Goal: Transaction & Acquisition: Purchase product/service

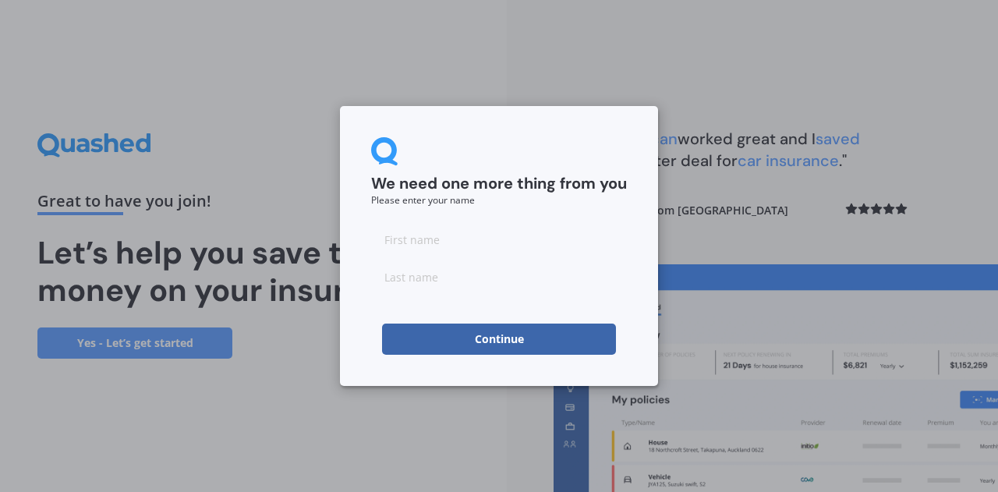
click at [444, 243] on input at bounding box center [499, 239] width 256 height 31
type input "[PERSON_NAME]"
click button "Continue" at bounding box center [499, 339] width 234 height 31
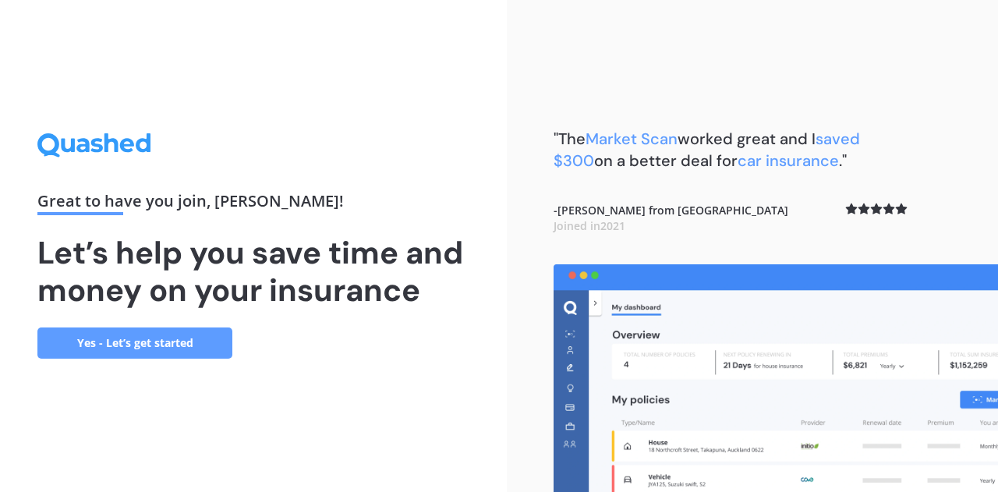
click at [179, 344] on link "Yes - Let’s get started" at bounding box center [134, 342] width 195 height 31
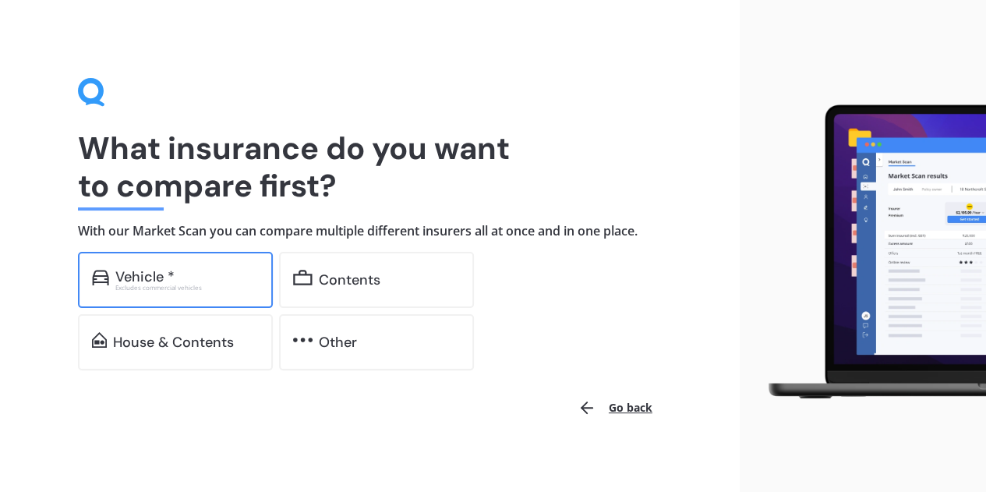
click at [225, 263] on div "Vehicle * Excludes commercial vehicles" at bounding box center [175, 280] width 195 height 56
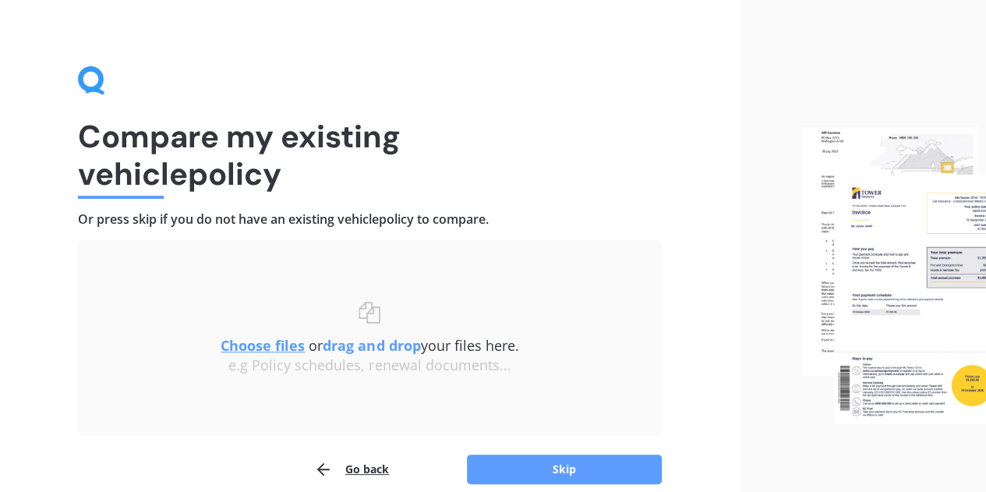
scroll to position [82, 0]
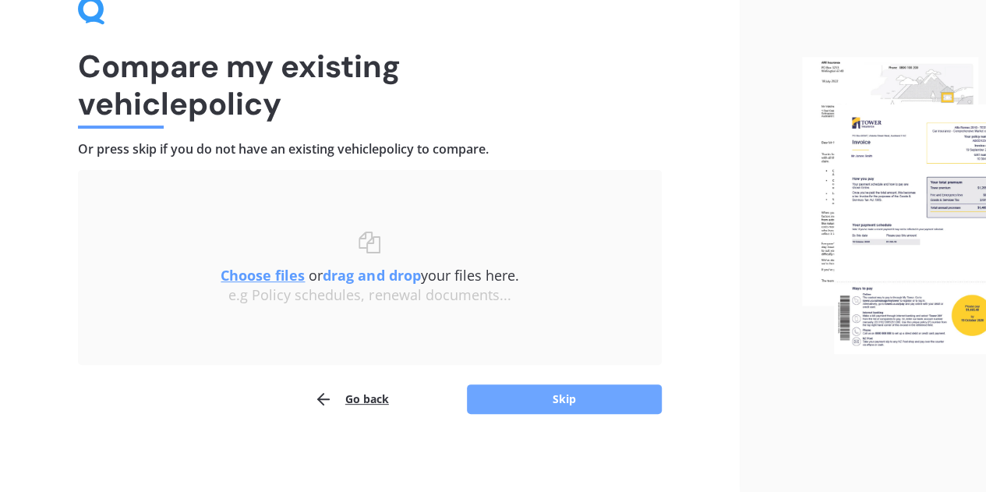
click at [585, 395] on button "Skip" at bounding box center [564, 399] width 195 height 30
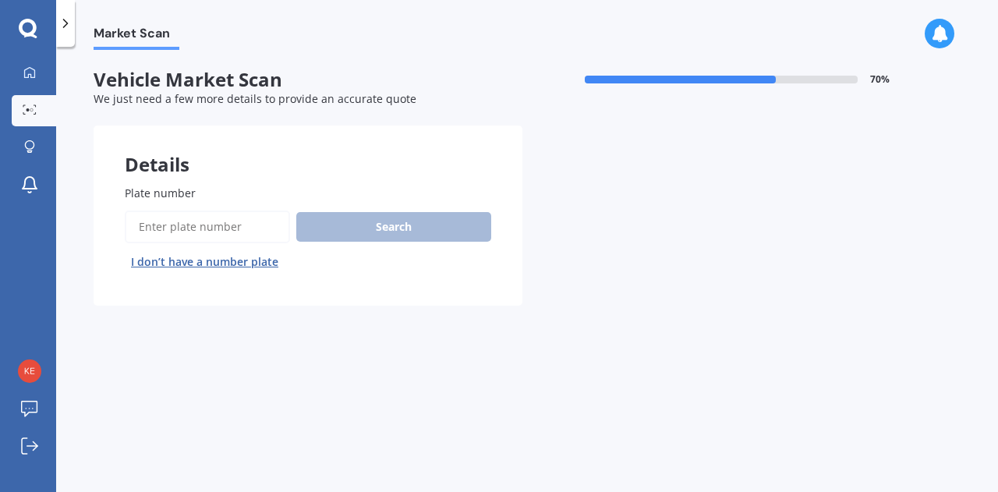
click at [249, 217] on input "Plate number" at bounding box center [207, 227] width 165 height 33
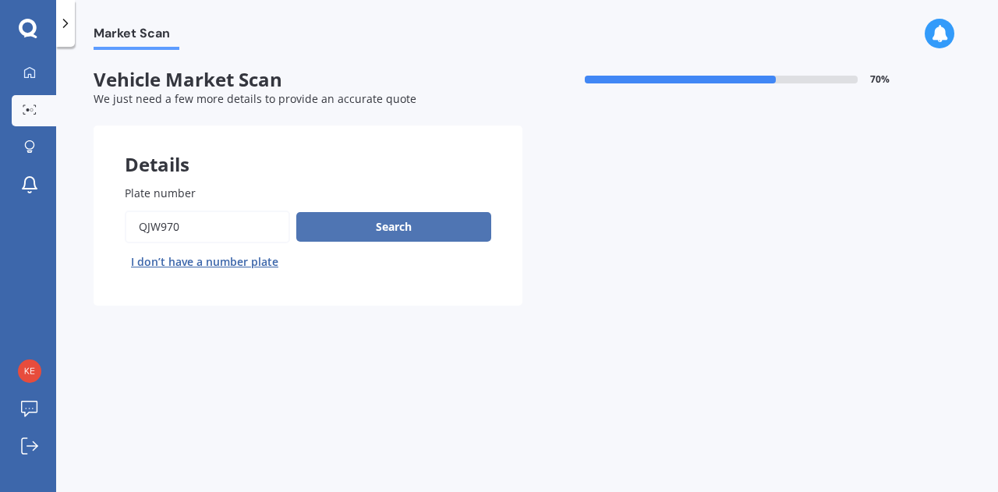
type input "QJW970"
click at [403, 236] on button "Search" at bounding box center [393, 227] width 195 height 30
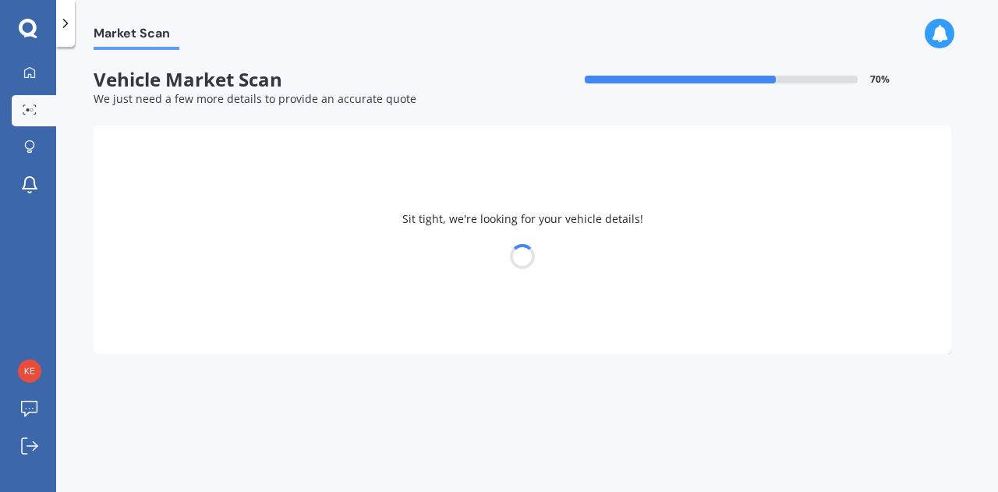
select select "SUZUKI"
select select "SWIFT"
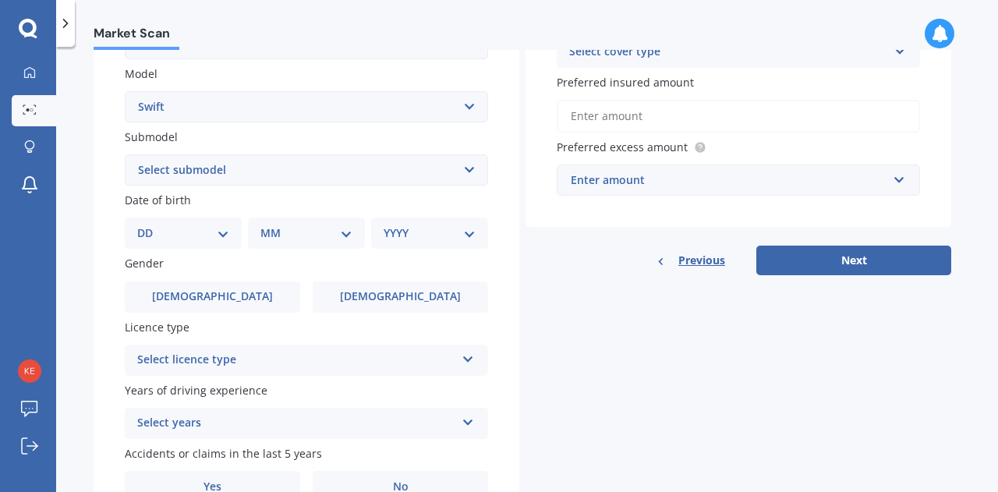
scroll to position [345, 0]
click at [200, 225] on select "DD 01 02 03 04 05 06 07 08 09 10 11 12 13 14 15 16 17 18 19 20 21 22 23 24 25 2…" at bounding box center [183, 232] width 92 height 17
select select "01"
click at [150, 225] on select "DD 01 02 03 04 05 06 07 08 09 10 11 12 13 14 15 16 17 18 19 20 21 22 23 24 25 2…" at bounding box center [183, 232] width 92 height 17
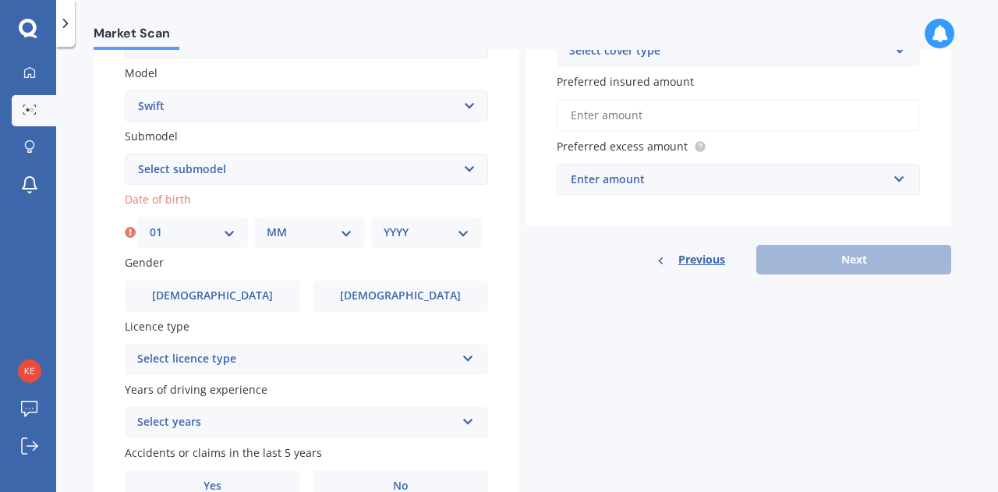
click at [284, 227] on select "MM 01 02 03 04 05 06 07 08 09 10 11 12" at bounding box center [310, 232] width 86 height 17
select select "05"
click at [267, 225] on select "MM 01 02 03 04 05 06 07 08 09 10 11 12" at bounding box center [310, 232] width 86 height 17
click at [438, 236] on select "YYYY 2025 2024 2023 2022 2021 2020 2019 2018 2017 2016 2015 2014 2013 2012 2011…" at bounding box center [427, 232] width 86 height 17
select select "1996"
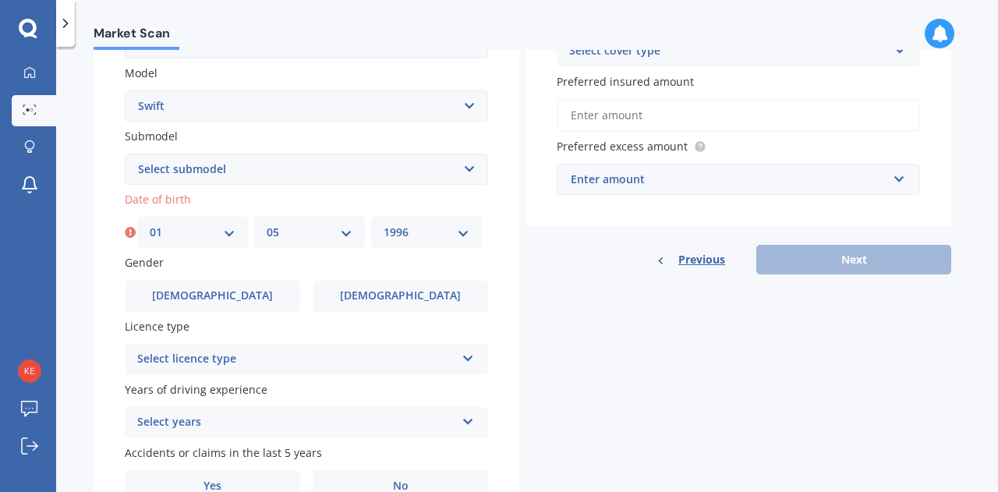
click at [384, 225] on select "YYYY 2025 2024 2023 2022 2021 2020 2019 2018 2017 2016 2015 2014 2013 2012 2011…" at bounding box center [427, 232] width 86 height 17
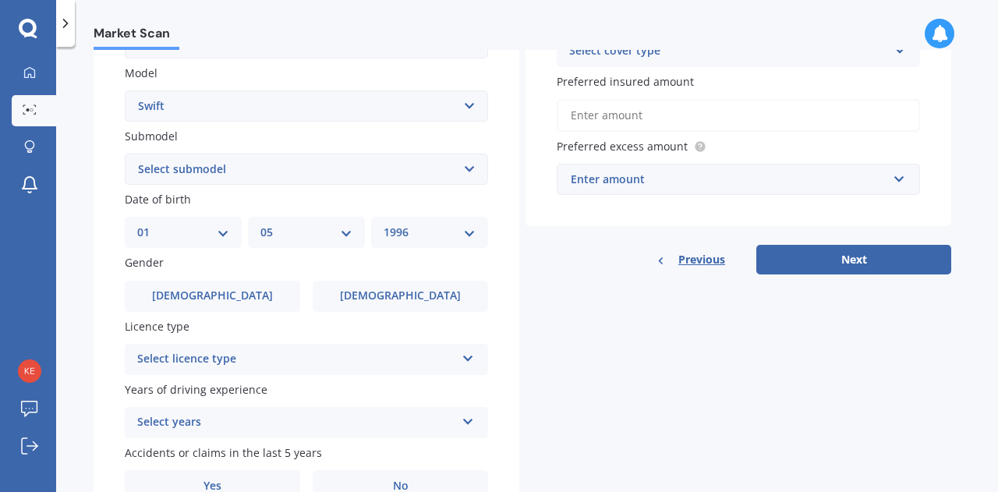
click at [298, 177] on select "Select submodel (All other) Cino Diesel Turbo GA GL GLX GO GP GS GTI LTD RS Hyb…" at bounding box center [306, 169] width 363 height 31
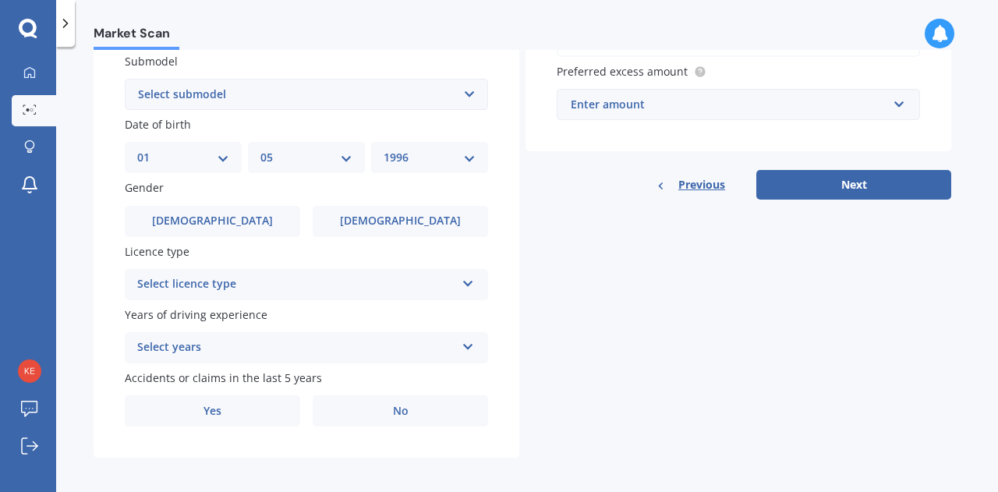
scroll to position [428, 0]
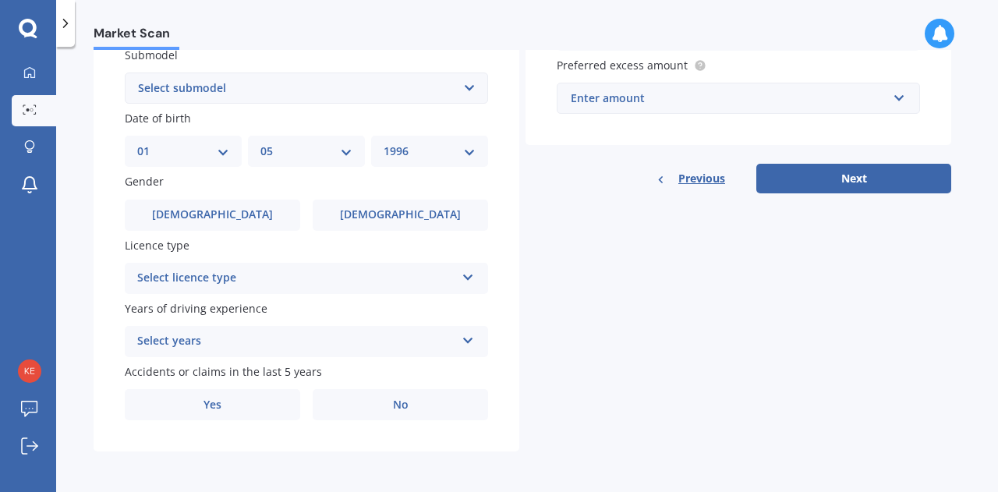
click at [257, 81] on select "Select submodel (All other) Cino Diesel Turbo GA GL GLX GO GP GS GTI LTD RS Hyb…" at bounding box center [306, 88] width 363 height 31
click at [218, 91] on select "Select submodel (All other) Cino Diesel Turbo GA GL GLX GO GP GS GTI LTD RS Hyb…" at bounding box center [306, 88] width 363 height 31
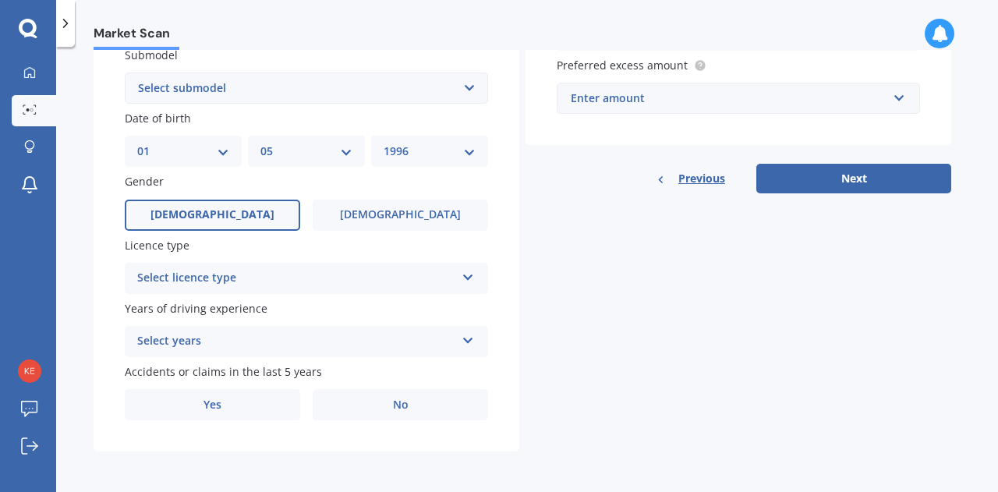
click at [228, 214] on label "[DEMOGRAPHIC_DATA]" at bounding box center [212, 215] width 175 height 31
click at [0, 0] on input "[DEMOGRAPHIC_DATA]" at bounding box center [0, 0] width 0 height 0
click at [262, 274] on div "Select licence type" at bounding box center [296, 278] width 318 height 19
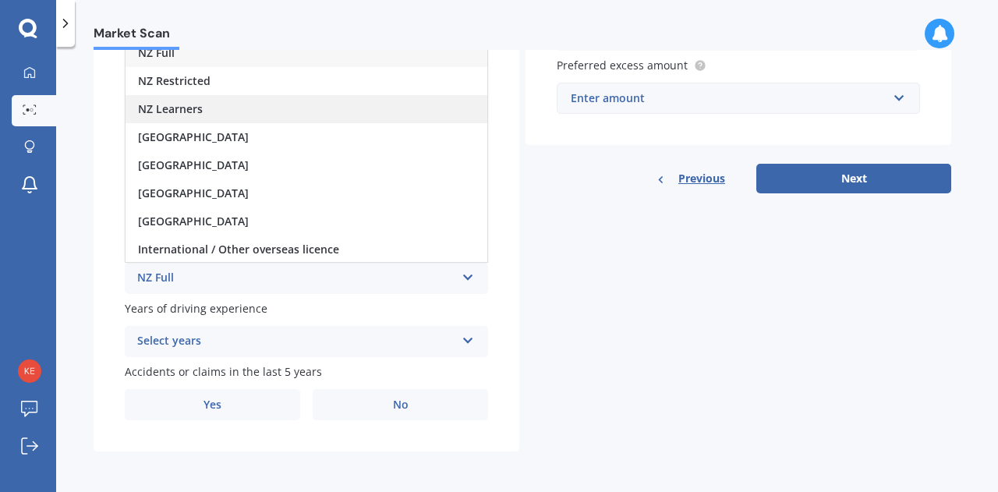
scroll to position [409, 0]
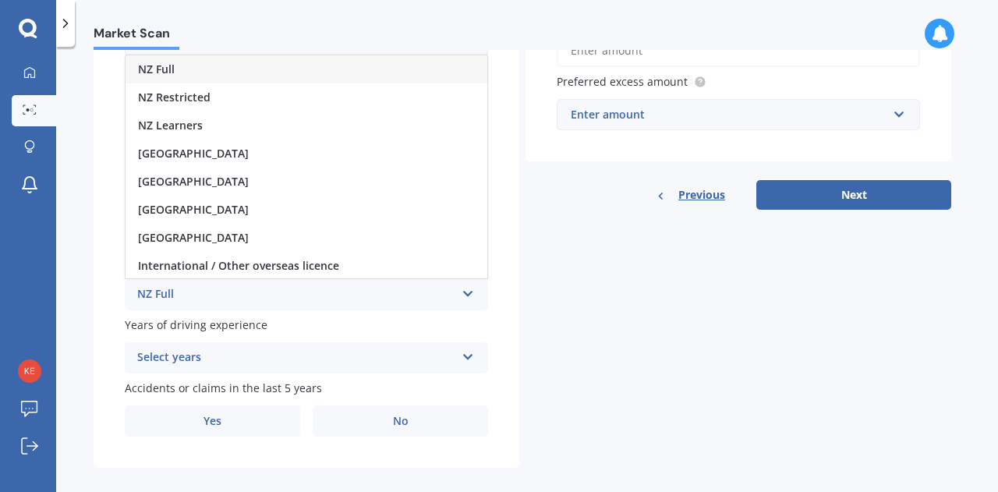
click at [231, 66] on div "NZ Full" at bounding box center [307, 69] width 362 height 28
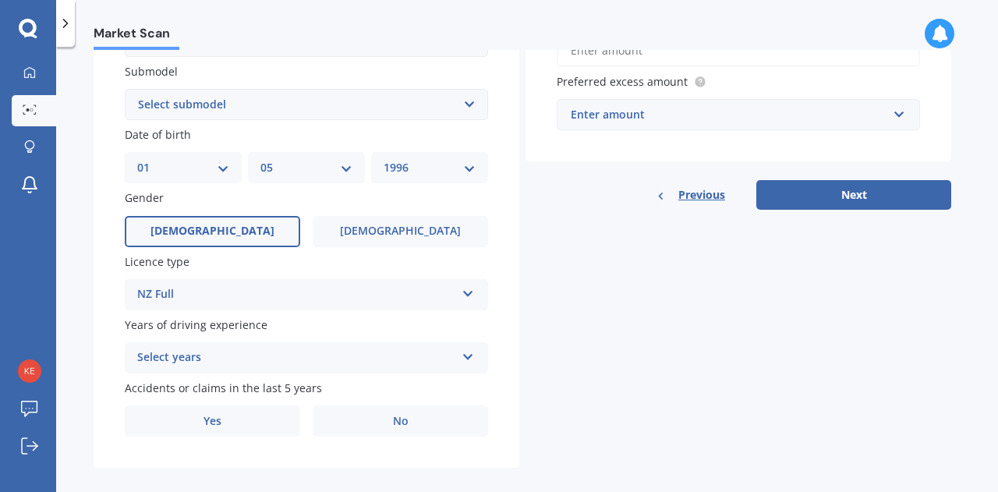
click at [279, 357] on div "Select years" at bounding box center [296, 358] width 318 height 19
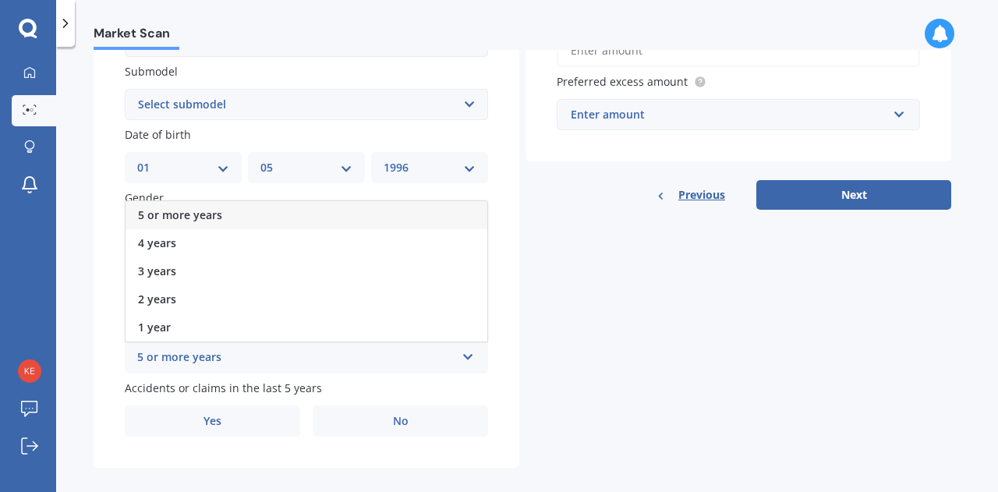
click at [217, 219] on span "5 or more years" at bounding box center [180, 214] width 84 height 15
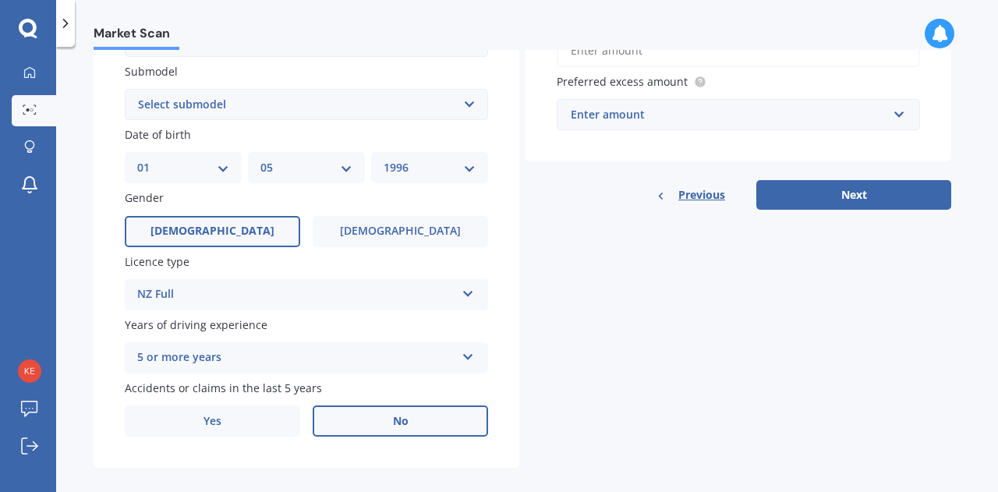
click at [356, 427] on label "No" at bounding box center [400, 420] width 175 height 31
click at [0, 0] on input "No" at bounding box center [0, 0] width 0 height 0
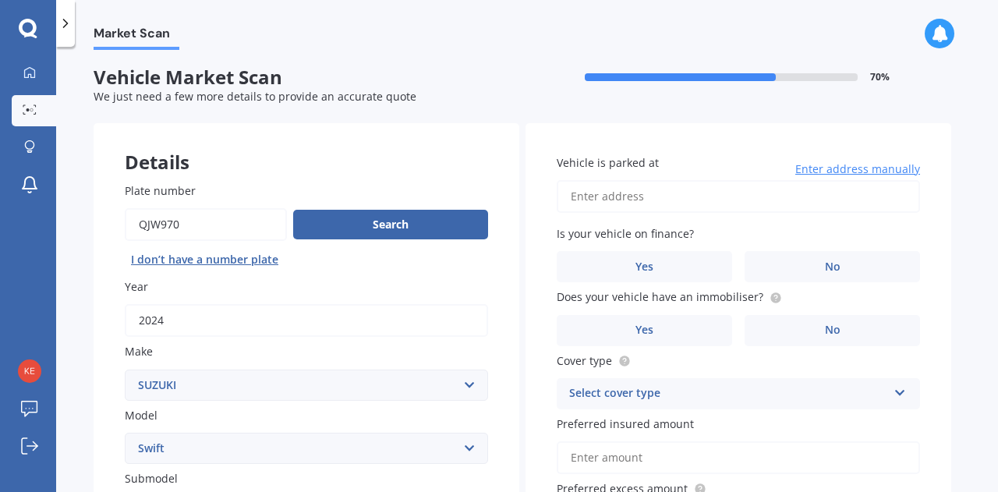
scroll to position [0, 0]
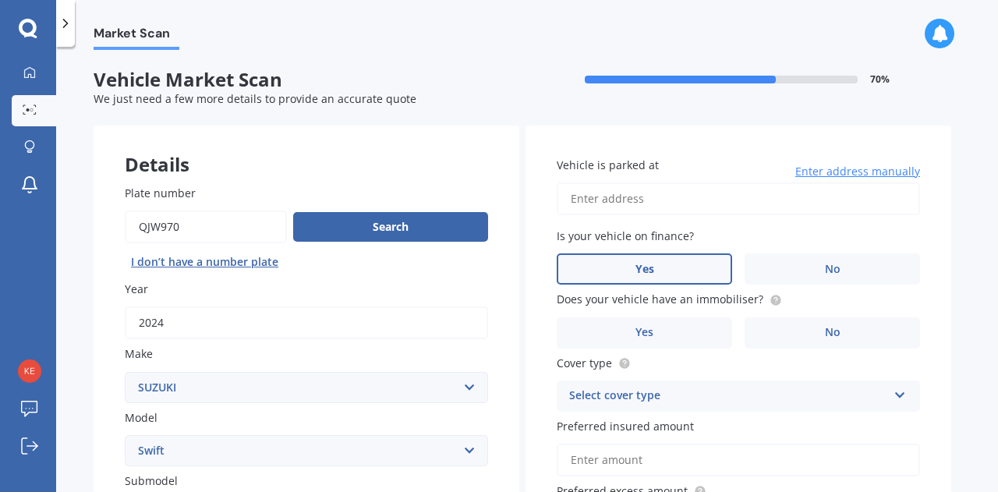
click at [660, 271] on label "Yes" at bounding box center [644, 268] width 175 height 31
click at [0, 0] on input "Yes" at bounding box center [0, 0] width 0 height 0
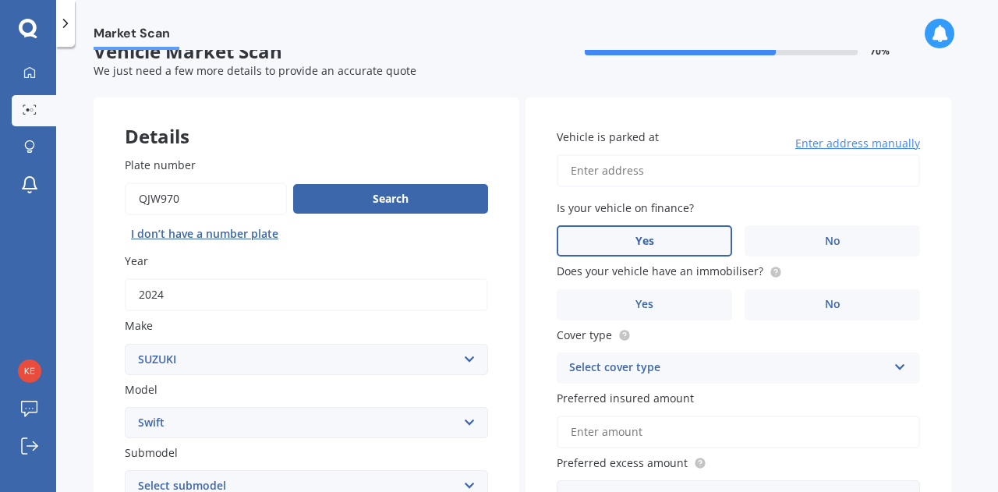
scroll to position [30, 0]
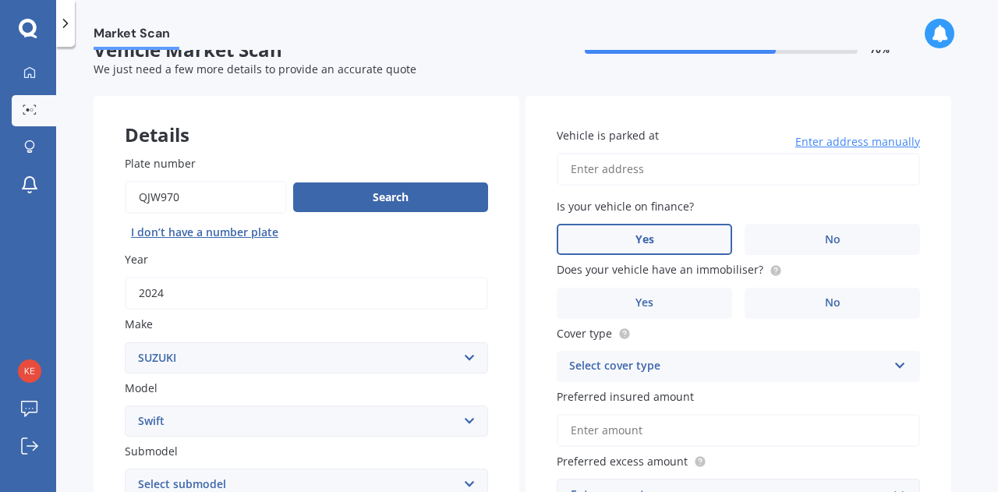
click at [653, 179] on input "Vehicle is parked at" at bounding box center [738, 169] width 363 height 33
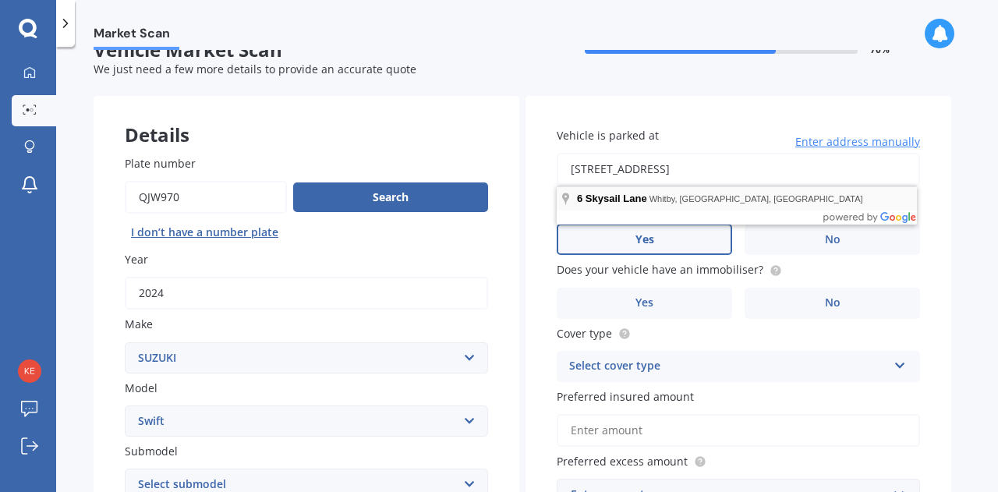
type input "[STREET_ADDRESS]"
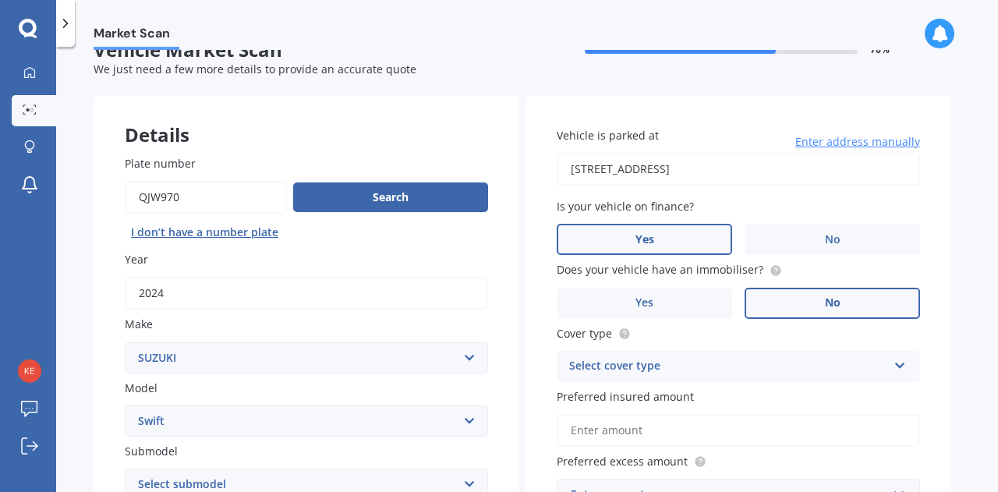
click at [770, 299] on label "No" at bounding box center [832, 303] width 175 height 31
click at [0, 0] on input "No" at bounding box center [0, 0] width 0 height 0
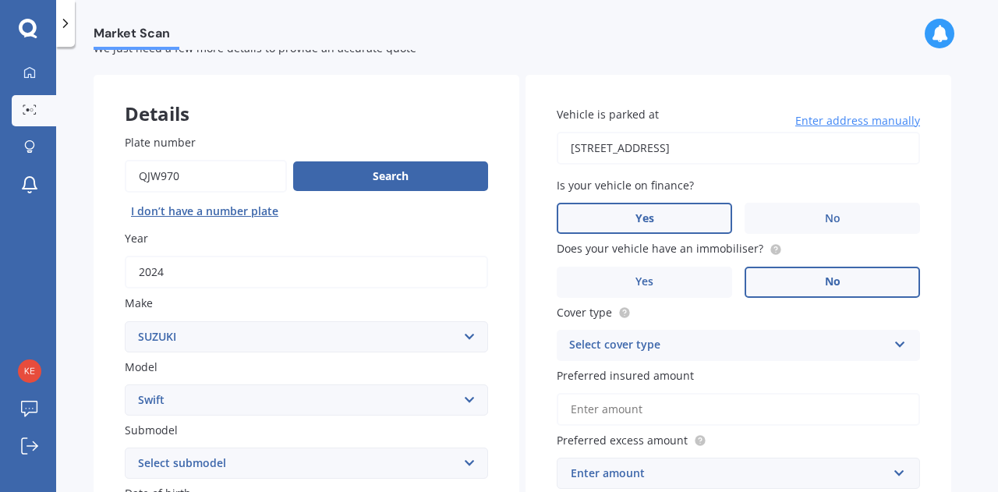
scroll to position [51, 0]
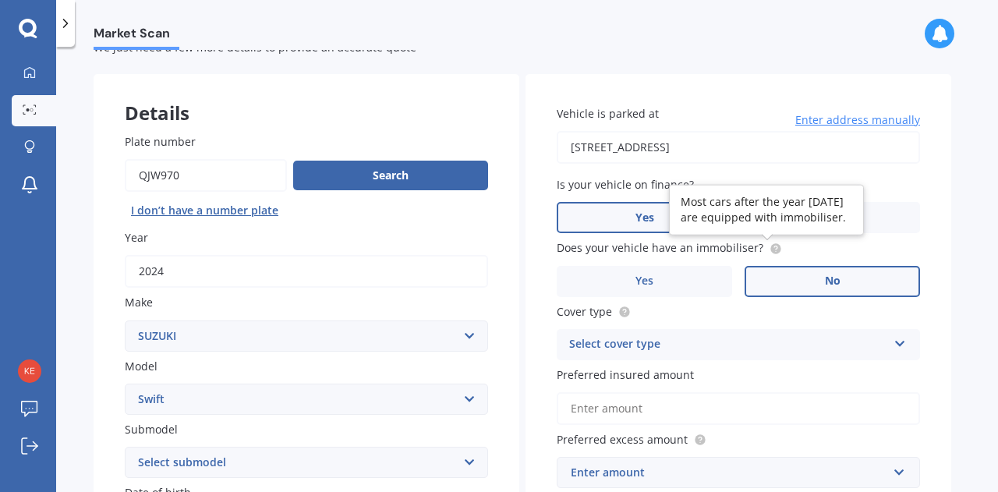
click at [772, 253] on circle at bounding box center [775, 248] width 10 height 10
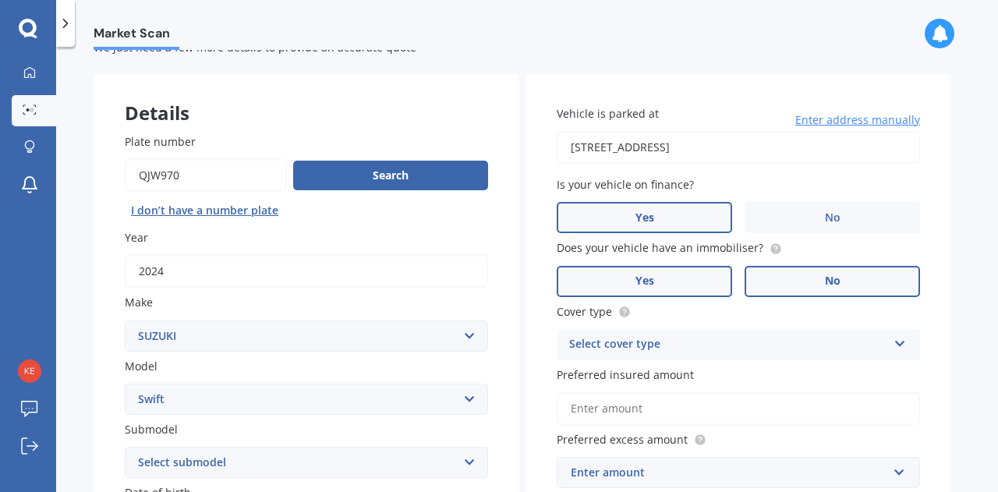
click at [686, 277] on label "Yes" at bounding box center [644, 281] width 175 height 31
click at [0, 0] on input "Yes" at bounding box center [0, 0] width 0 height 0
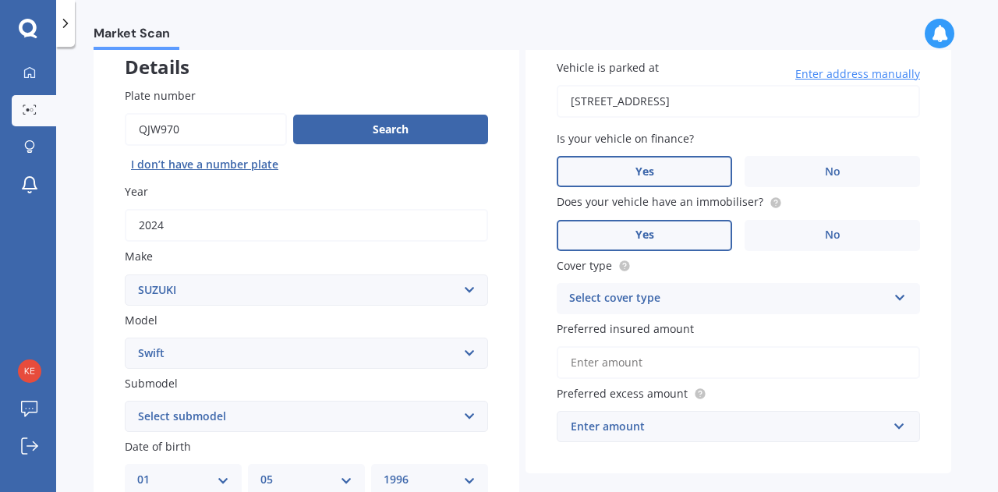
scroll to position [98, 0]
click at [724, 292] on div "Select cover type" at bounding box center [728, 297] width 318 height 19
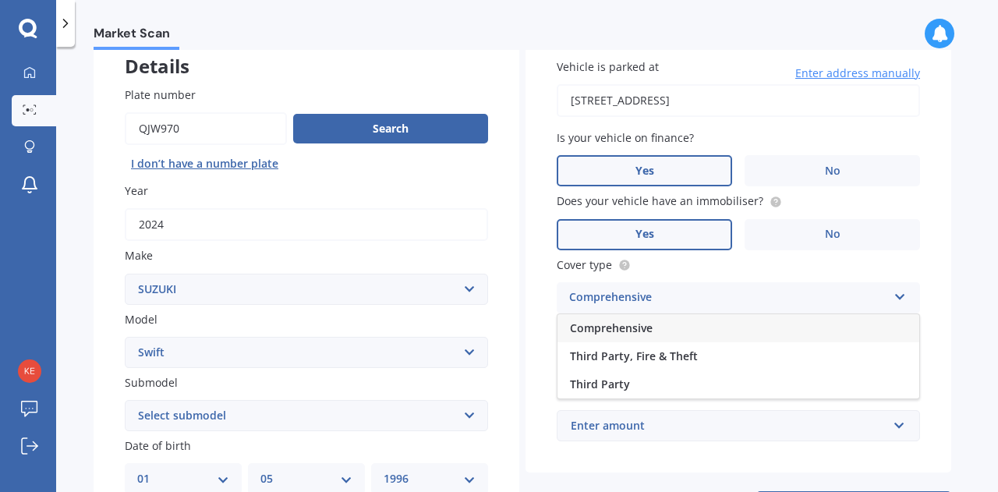
click at [688, 333] on div "Comprehensive" at bounding box center [738, 328] width 362 height 28
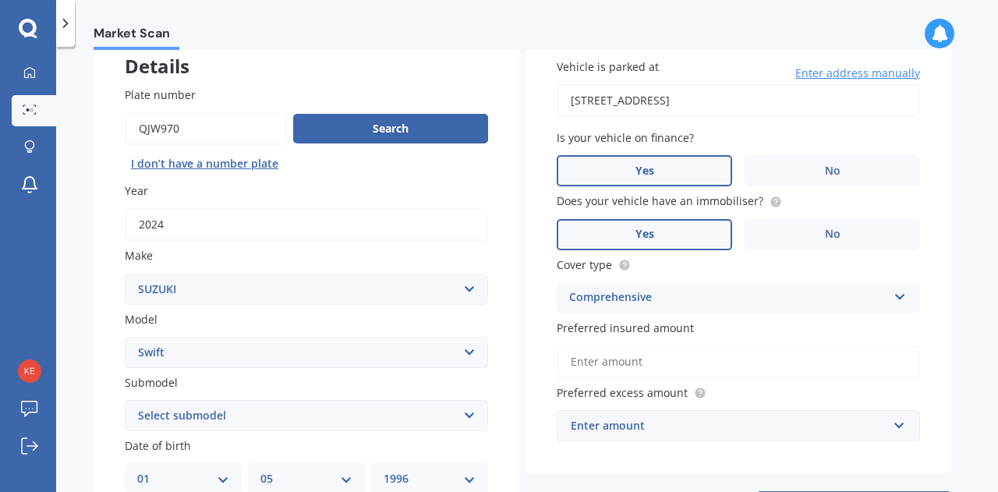
click at [717, 357] on input "Preferred insured amount" at bounding box center [738, 361] width 363 height 33
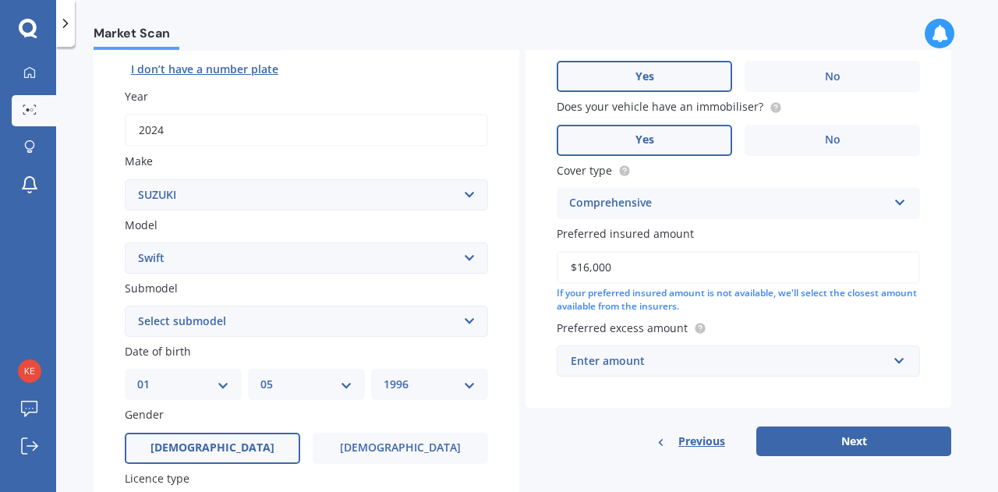
scroll to position [196, 0]
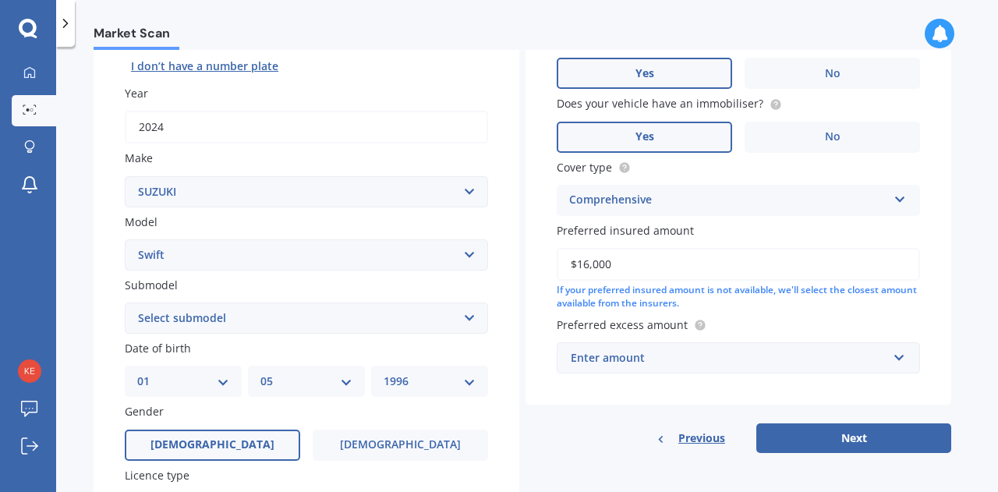
type input "$16,000"
click at [749, 366] on div "Enter amount" at bounding box center [729, 357] width 317 height 17
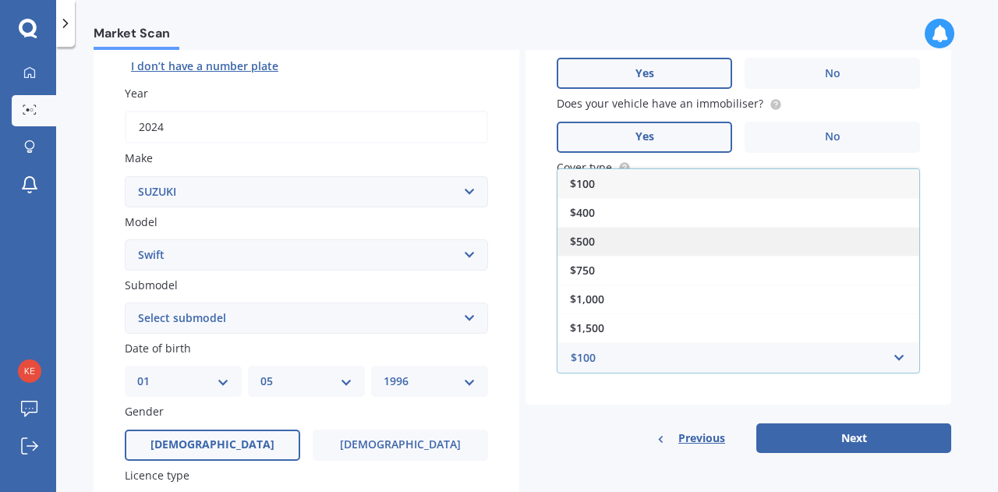
click at [642, 243] on div "$500" at bounding box center [738, 241] width 362 height 29
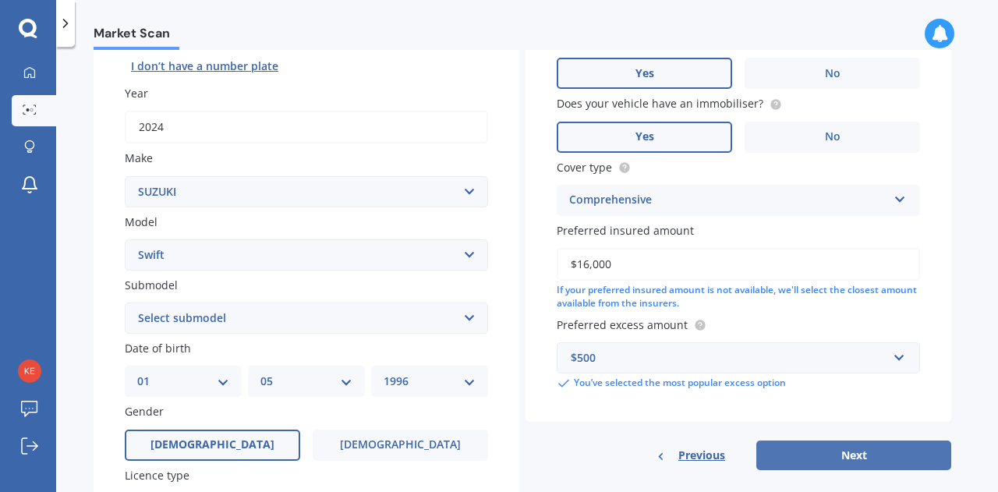
click at [805, 462] on button "Next" at bounding box center [853, 456] width 195 height 30
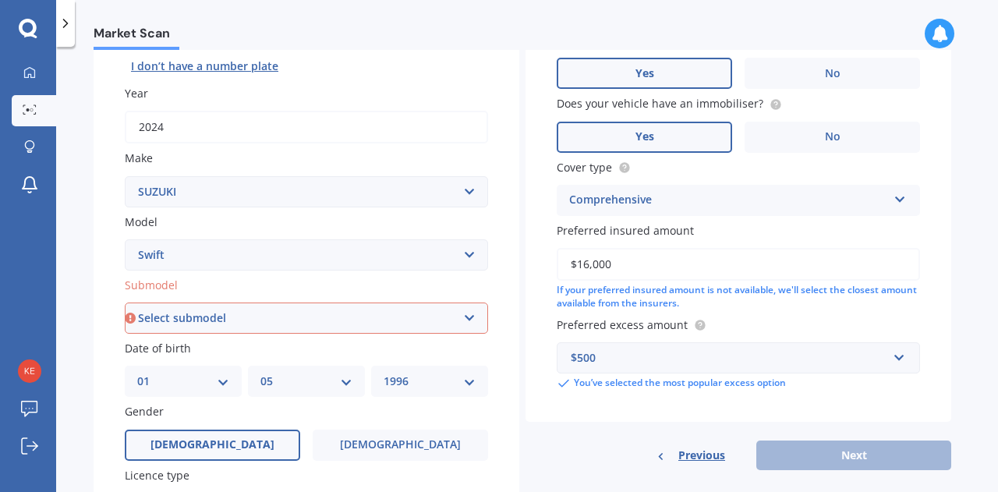
click at [453, 330] on select "Select submodel (All other) Cino Diesel Turbo GA GL GLX GO GP GS GTI LTD RS Hyb…" at bounding box center [306, 318] width 363 height 31
select select "GL"
click at [125, 303] on select "Select submodel (All other) Cino Diesel Turbo GA GL GLX GO GP GS GTI LTD RS Hyb…" at bounding box center [306, 318] width 363 height 31
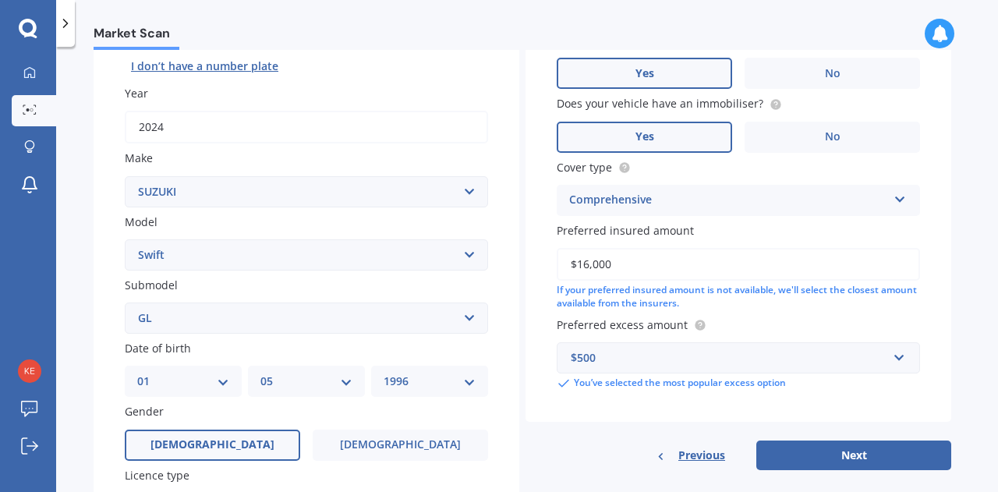
click at [808, 438] on div "Vehicle is parked at [STREET_ADDRESS] Enter address manually Is your vehicle on…" at bounding box center [738, 200] width 426 height 540
click at [814, 453] on button "Next" at bounding box center [853, 456] width 195 height 30
select select "01"
select select "05"
select select "1996"
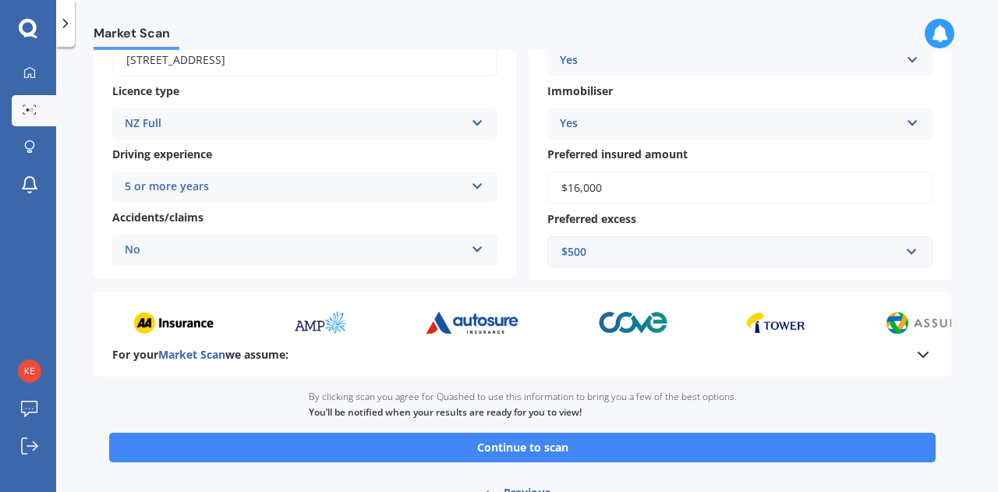
scroll to position [313, 0]
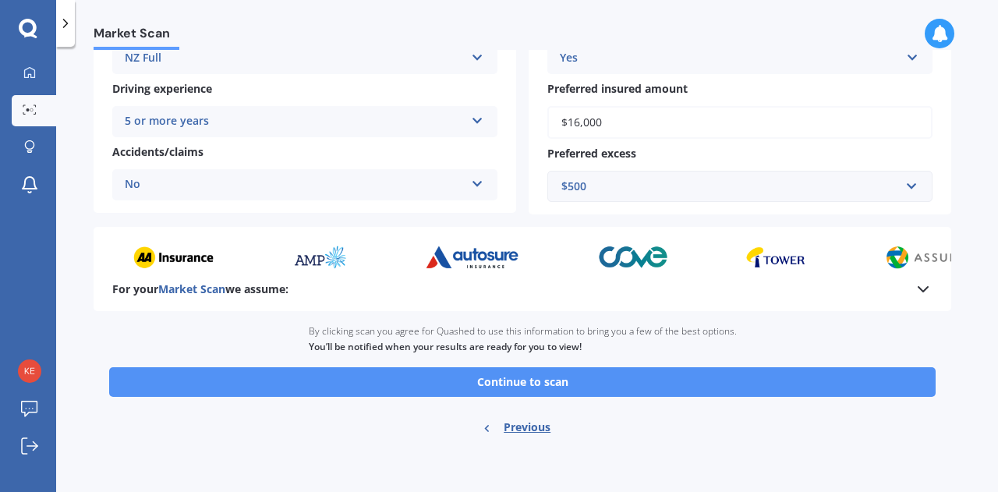
click at [606, 380] on button "Continue to scan" at bounding box center [522, 382] width 826 height 30
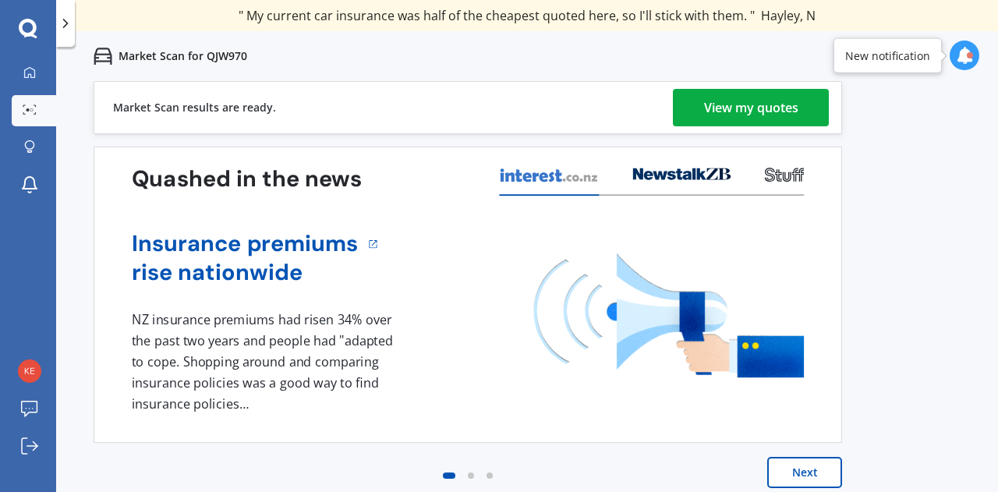
click at [775, 105] on div "View my quotes" at bounding box center [751, 107] width 94 height 37
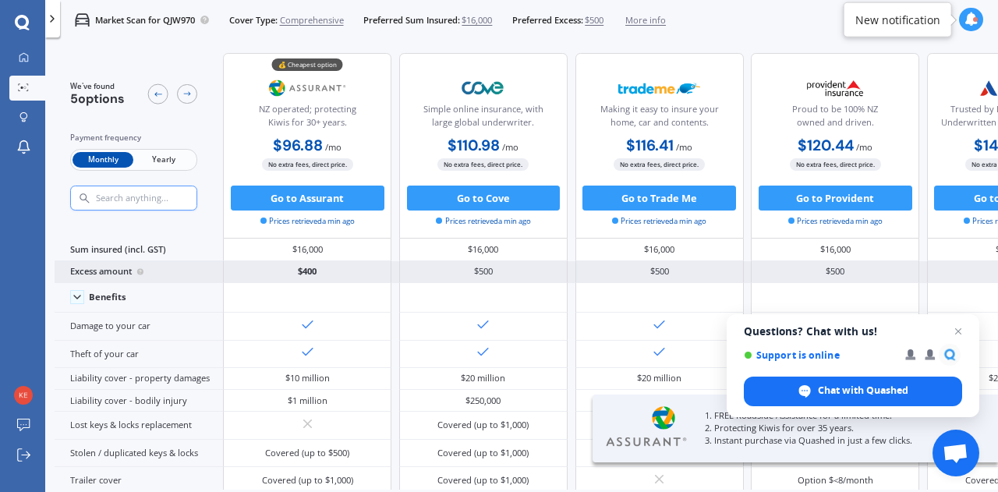
scroll to position [9, 0]
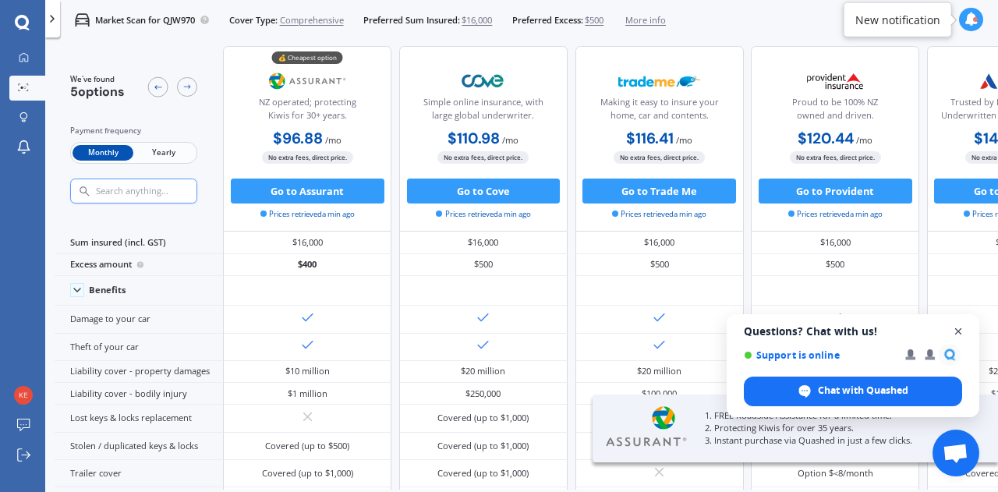
click at [957, 331] on span "Close chat" at bounding box center [958, 331] width 19 height 19
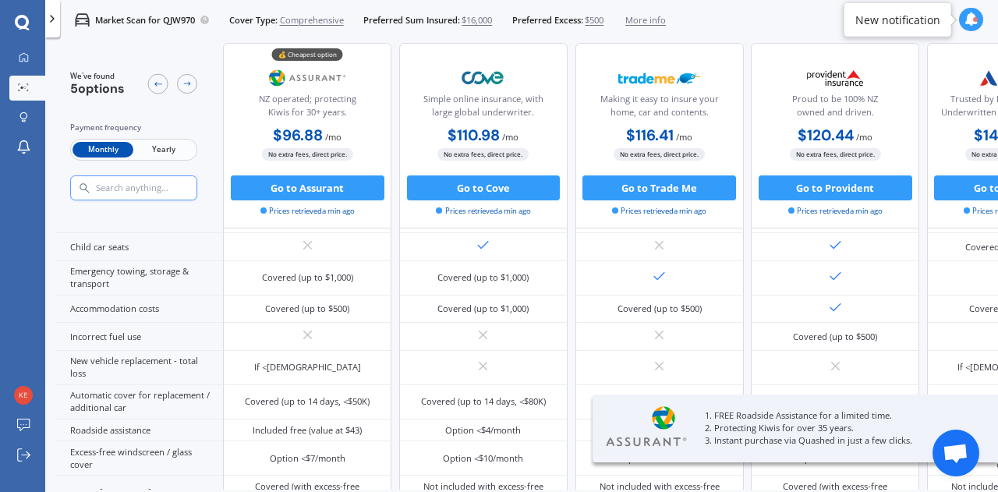
scroll to position [410, 0]
